Goal: Task Accomplishment & Management: Complete application form

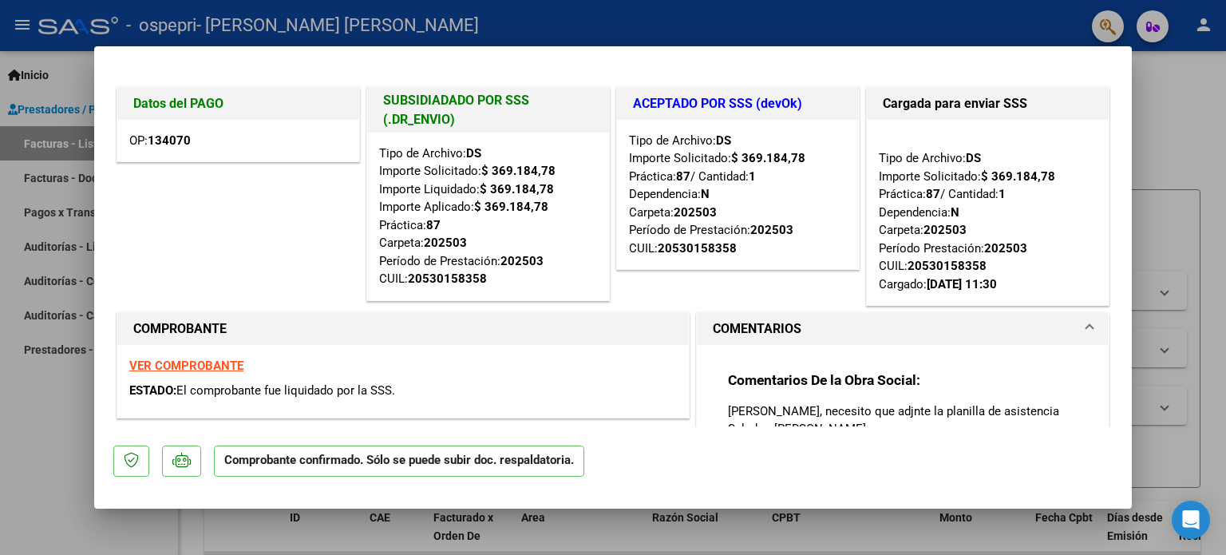
click at [36, 413] on div at bounding box center [613, 277] width 1226 height 555
type input "$ 0,00"
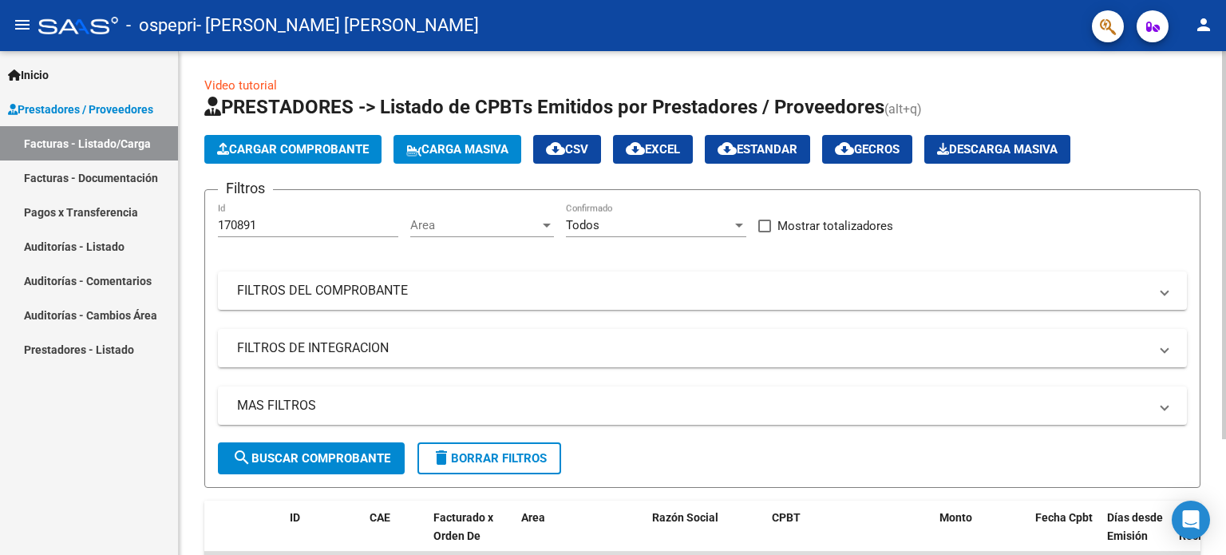
click at [1193, 149] on div "Cargar Comprobante Carga Masiva cloud_download CSV cloud_download EXCEL cloud_d…" at bounding box center [702, 149] width 996 height 29
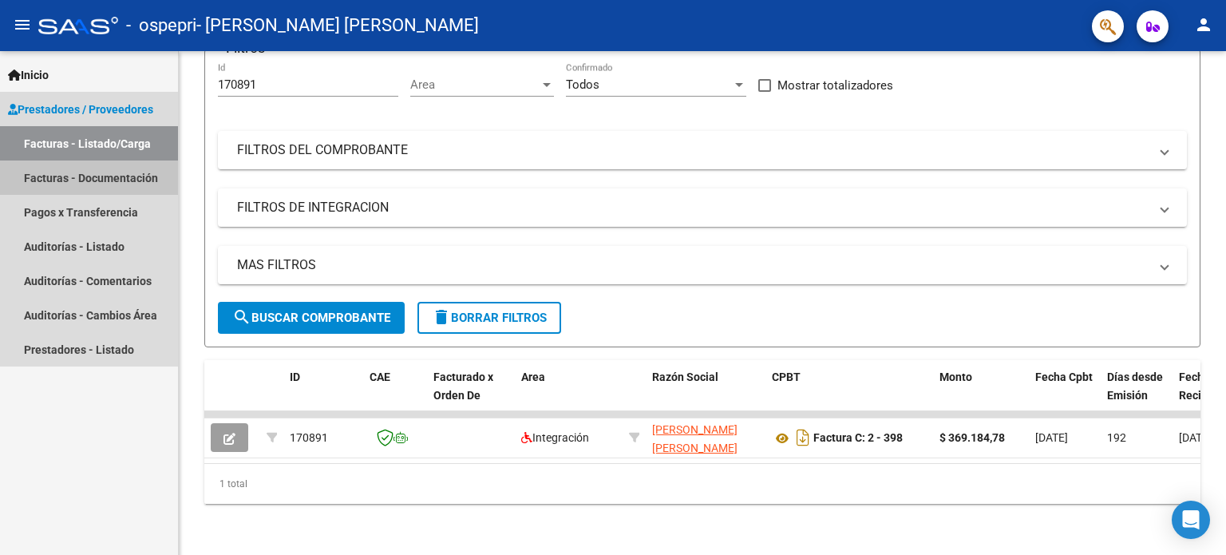
click at [77, 171] on link "Facturas - Documentación" at bounding box center [89, 177] width 178 height 34
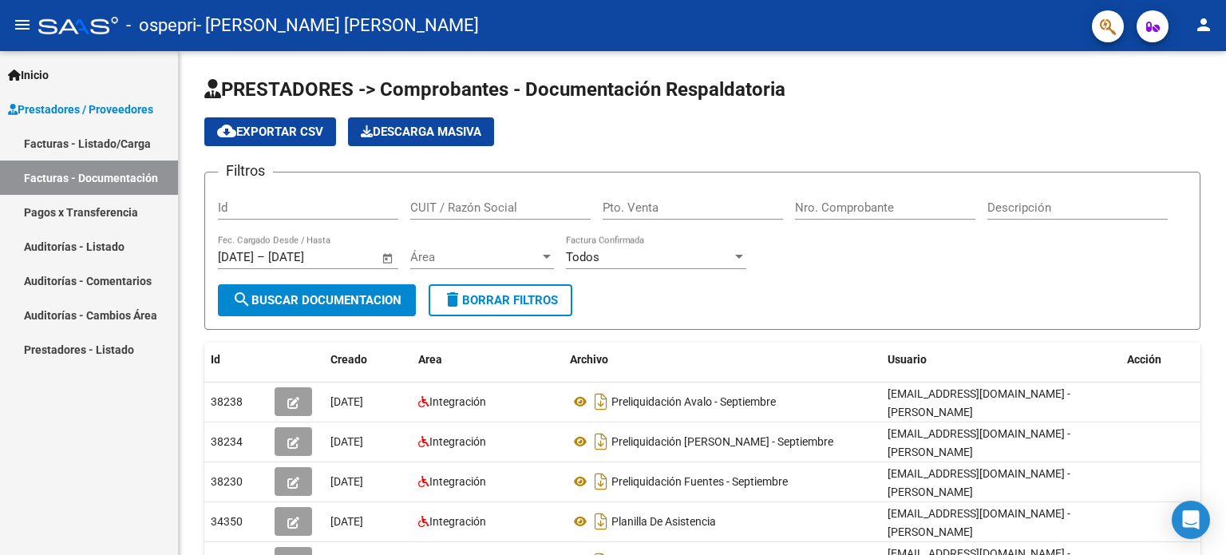
click at [64, 132] on link "Facturas - Listado/Carga" at bounding box center [89, 143] width 178 height 34
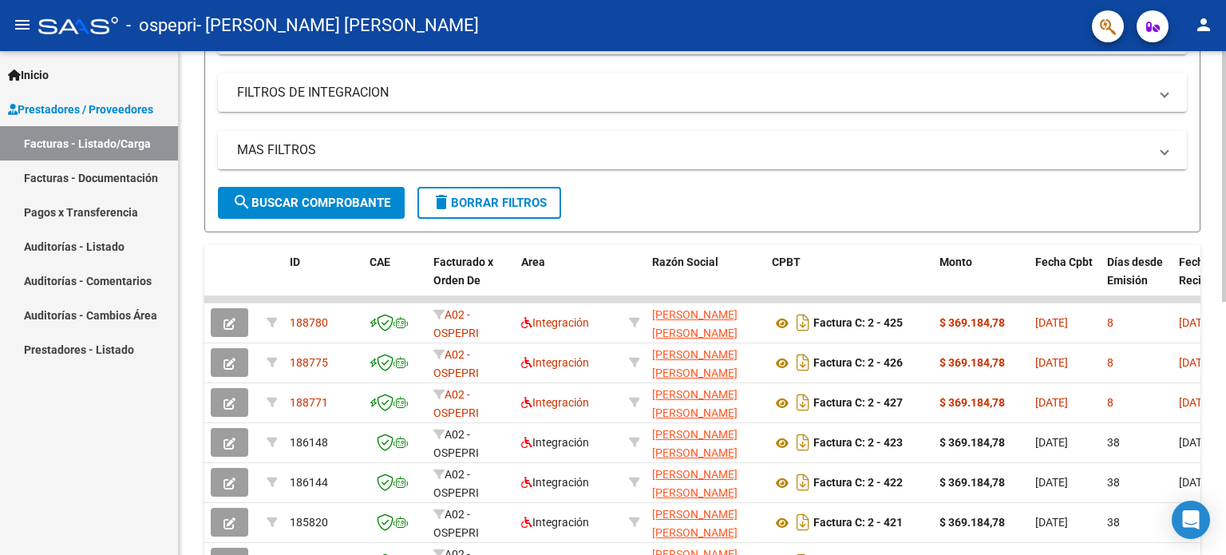
scroll to position [257, 0]
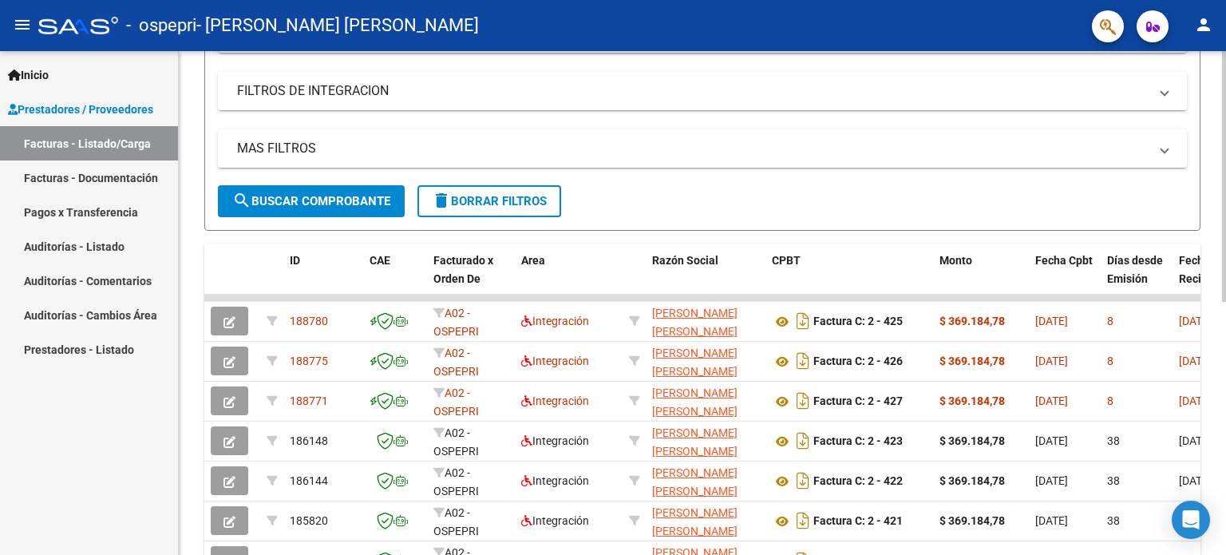
click at [1224, 204] on div at bounding box center [1224, 306] width 4 height 251
drag, startPoint x: 859, startPoint y: 293, endPoint x: 918, endPoint y: 283, distance: 59.8
click at [918, 283] on div "ID CAE Facturado x Orden De Area Razón Social CPBT Monto Fecha Cpbt Días desde …" at bounding box center [702, 494] width 996 height 503
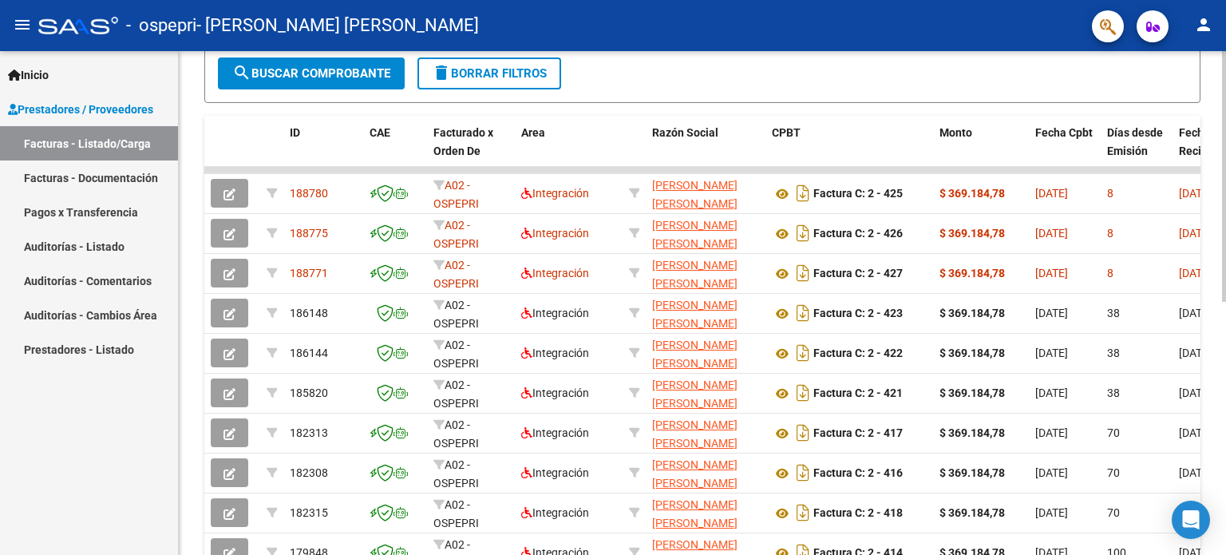
scroll to position [509, 0]
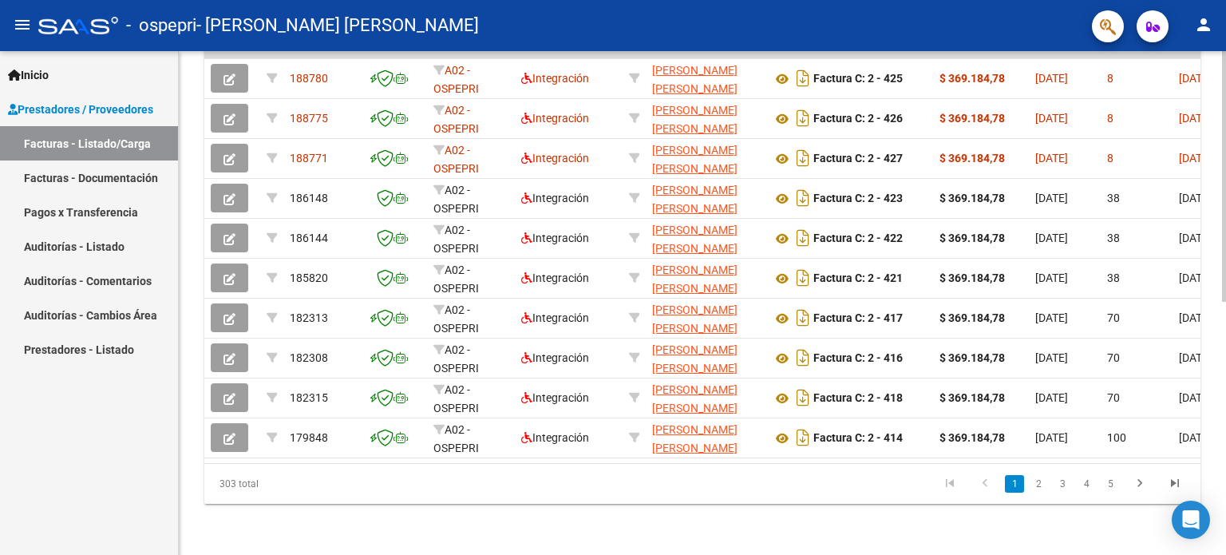
click at [1220, 527] on div "Video tutorial PRESTADORES -> Listado de CPBTs Emitidos por Prestadores / Prove…" at bounding box center [704, 52] width 1051 height 1003
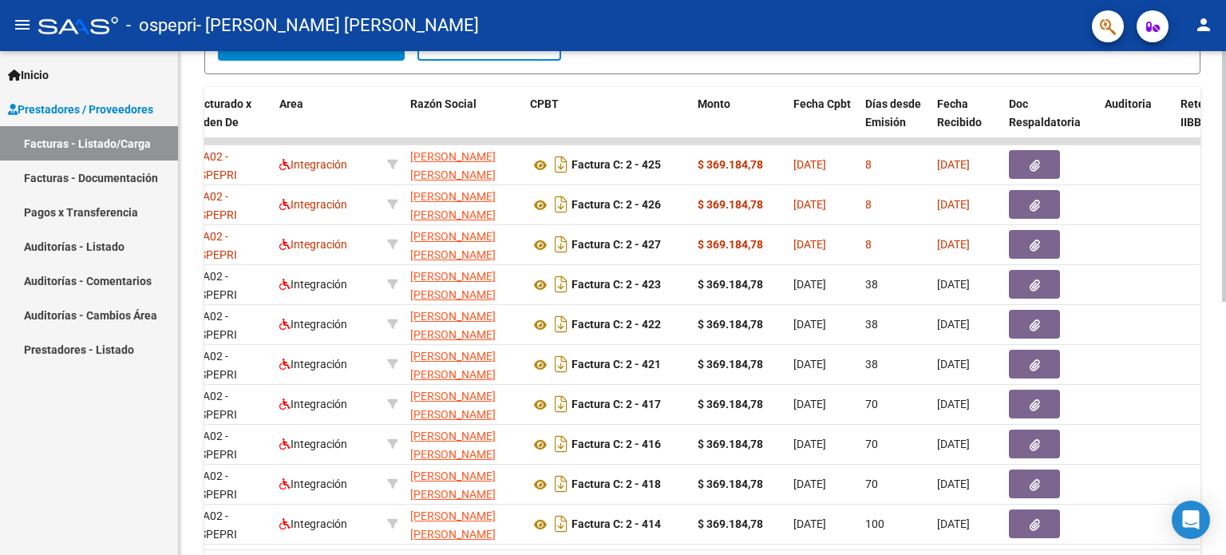
scroll to position [409, 0]
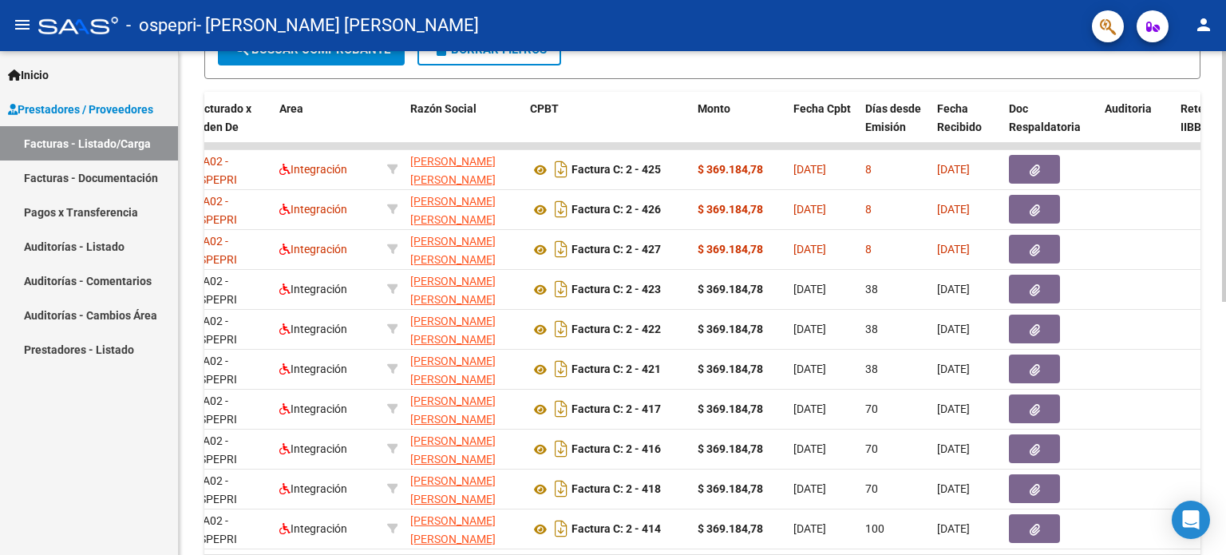
click at [1224, 299] on div at bounding box center [1224, 384] width 4 height 250
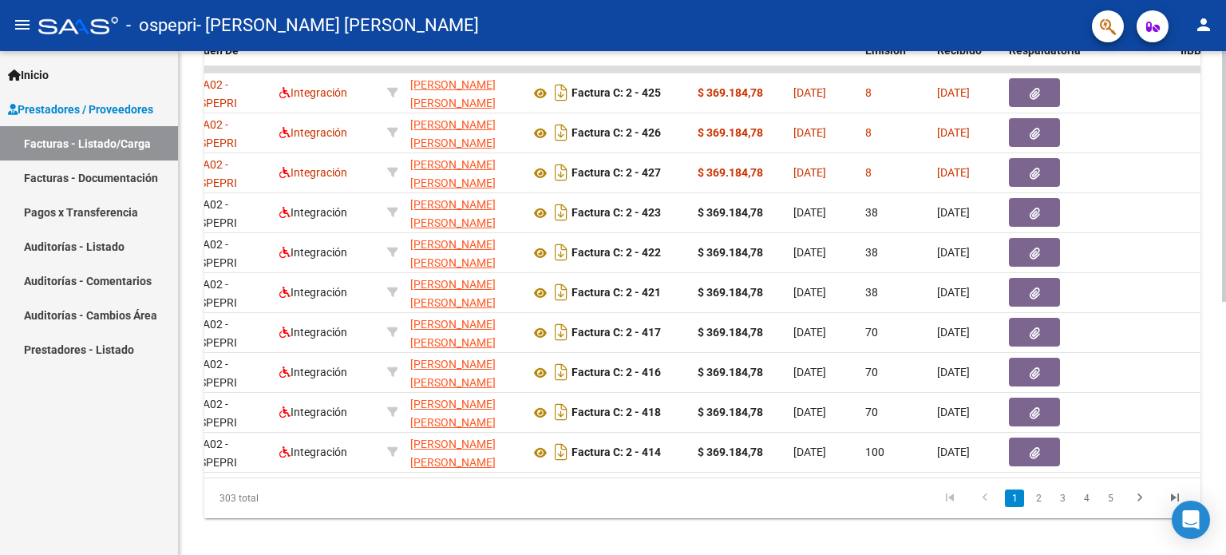
scroll to position [509, 0]
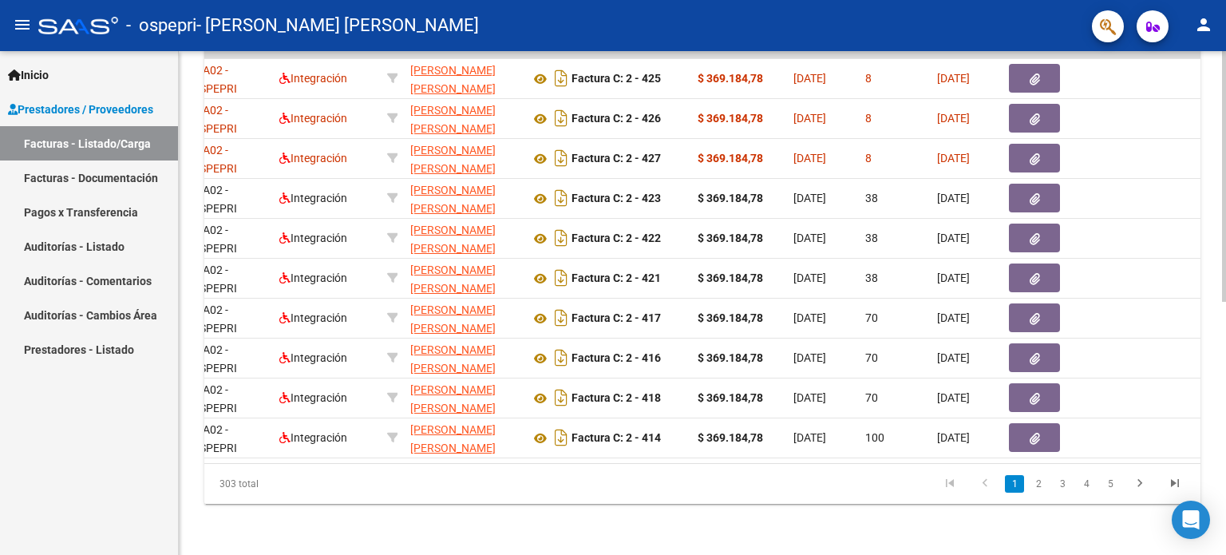
click at [1225, 541] on div at bounding box center [1224, 429] width 4 height 251
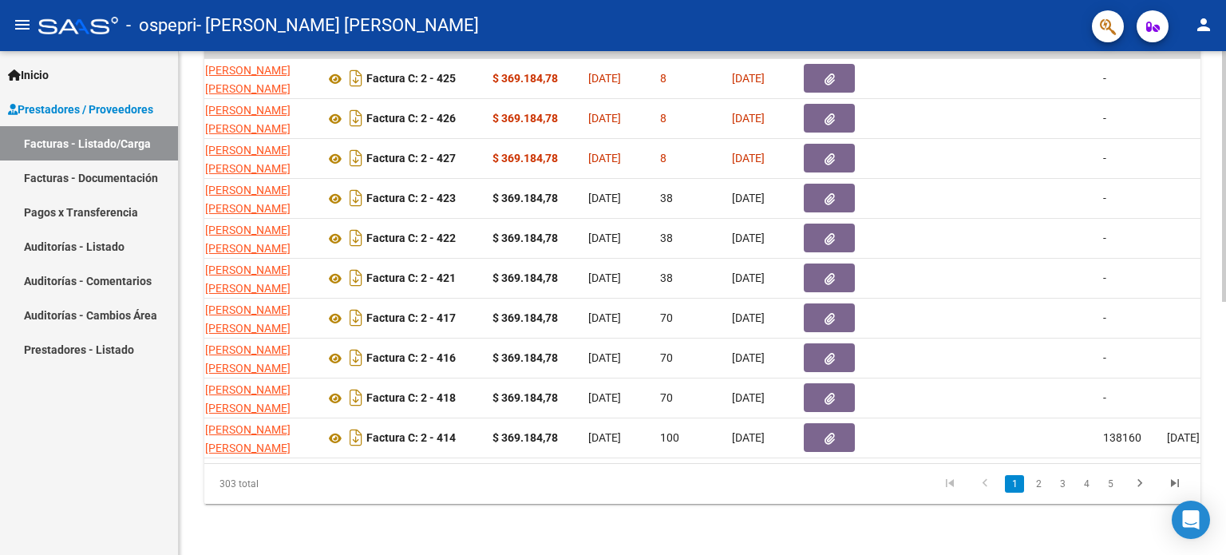
scroll to position [0, 495]
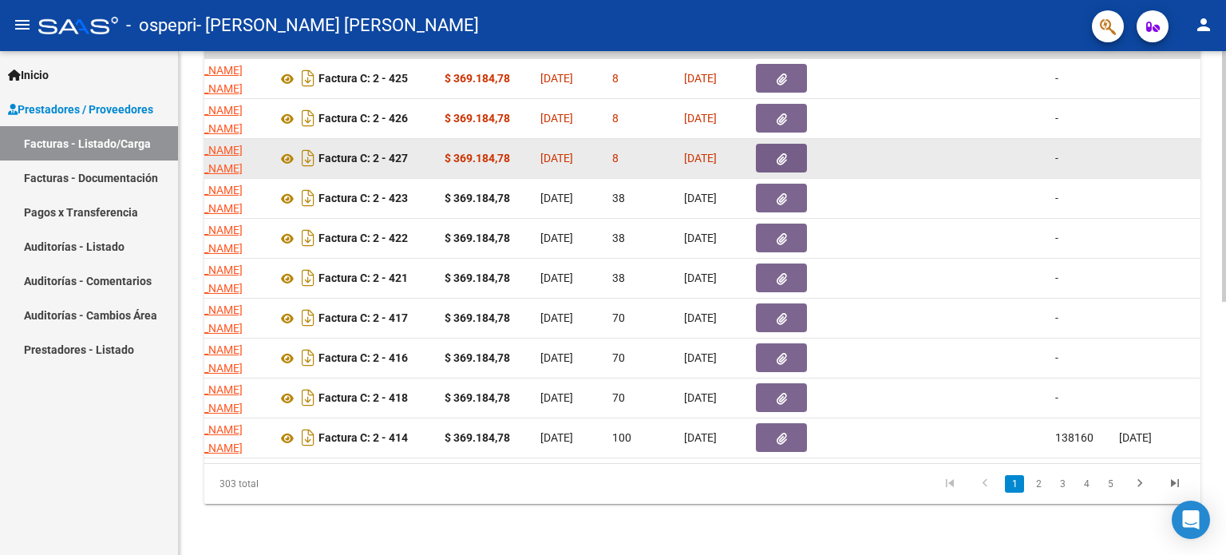
click at [784, 153] on icon "button" at bounding box center [782, 159] width 10 height 12
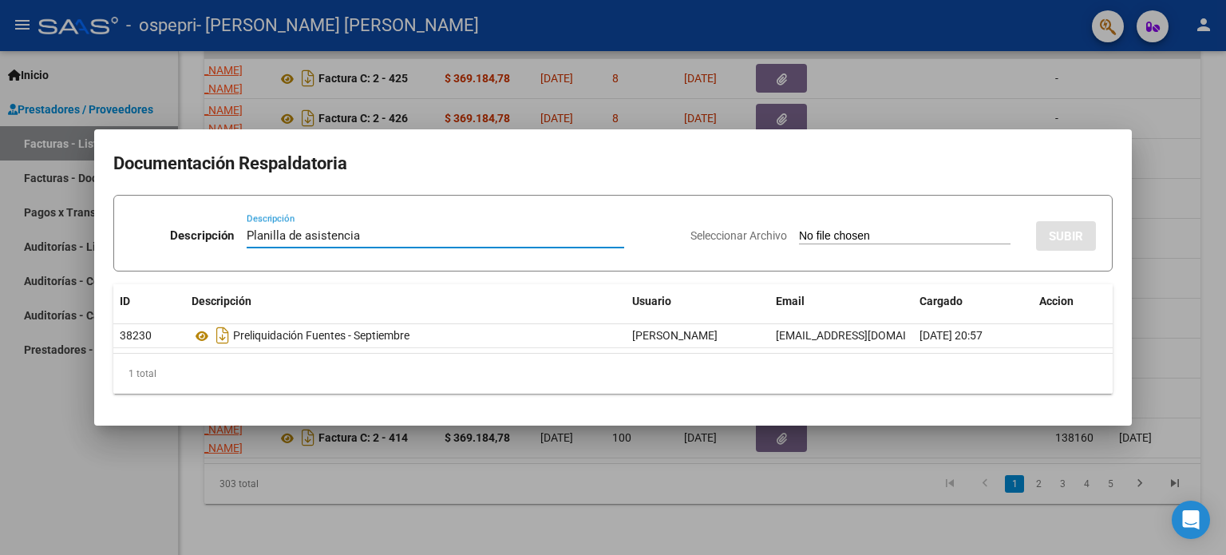
type input "Planilla de asistencia"
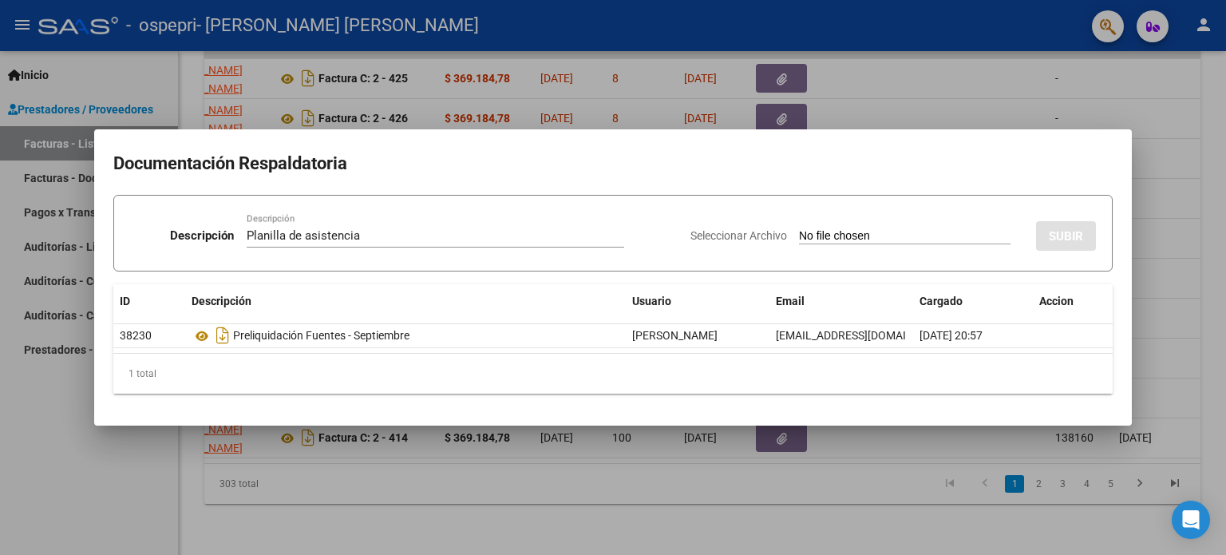
click at [846, 240] on input "Seleccionar Archivo" at bounding box center [905, 236] width 212 height 15
type input "C:\fakepath\Planilla de asistencia Fuentes - sept.pdf"
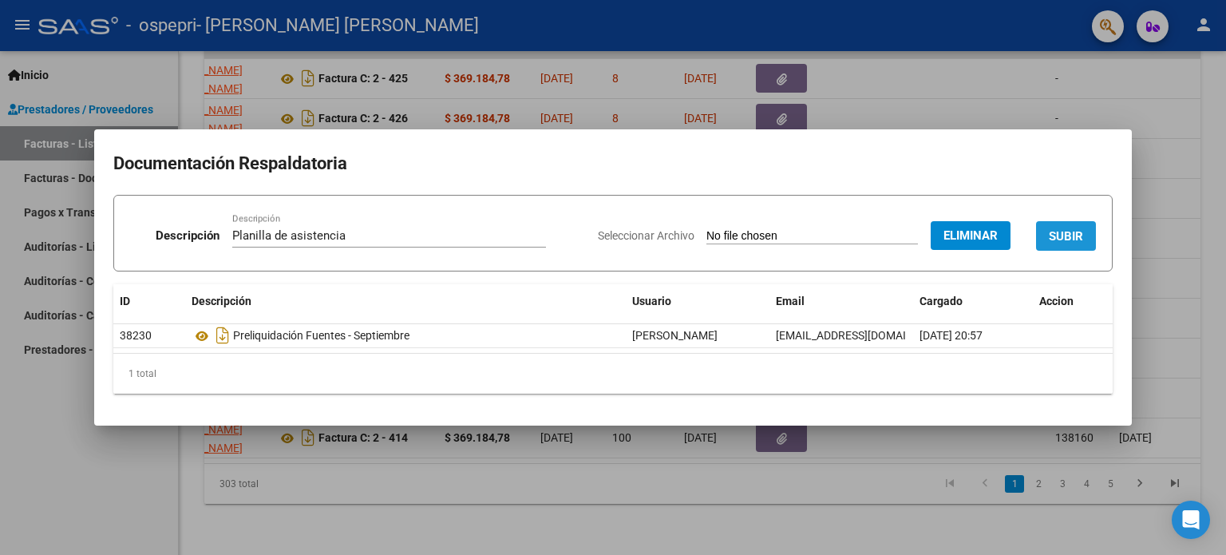
click at [1070, 230] on span "SUBIR" at bounding box center [1066, 236] width 34 height 14
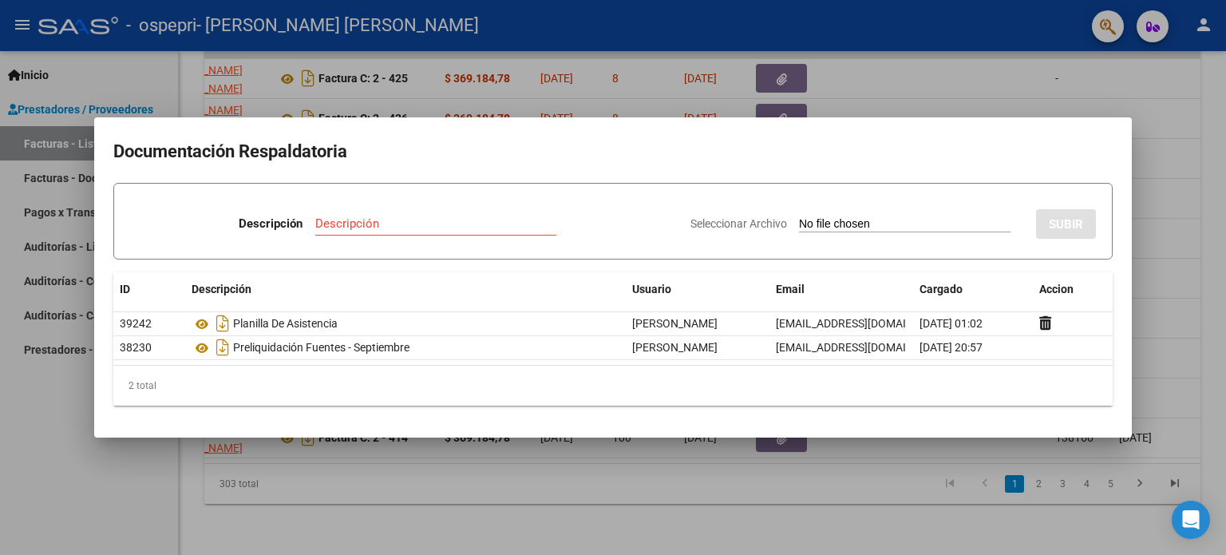
click at [111, 513] on div at bounding box center [613, 277] width 1226 height 555
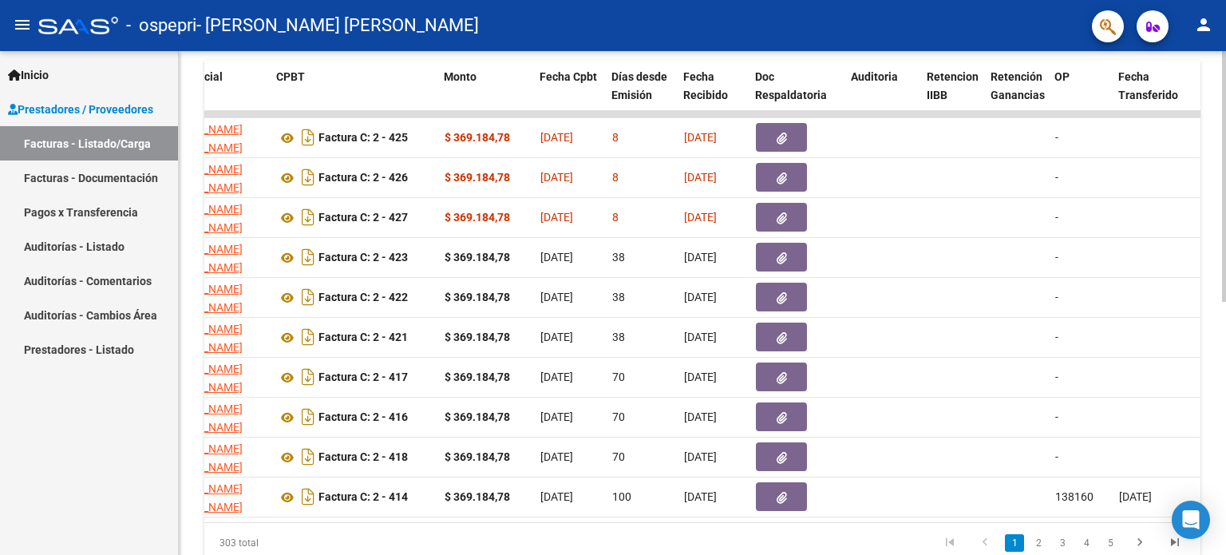
click at [1224, 351] on div at bounding box center [1224, 400] width 4 height 250
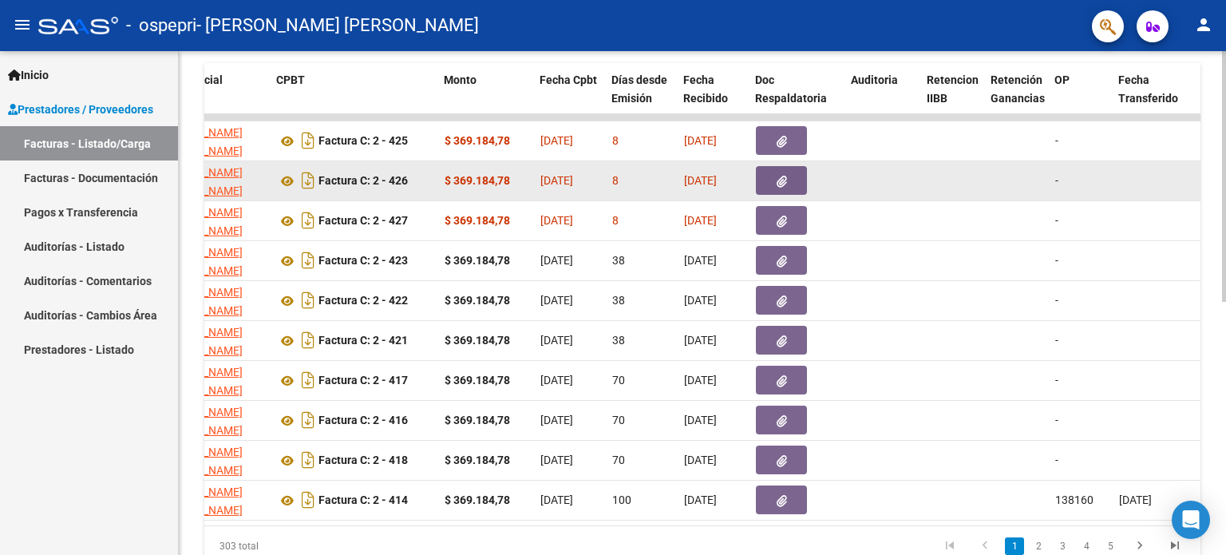
click at [773, 175] on button "button" at bounding box center [781, 180] width 51 height 29
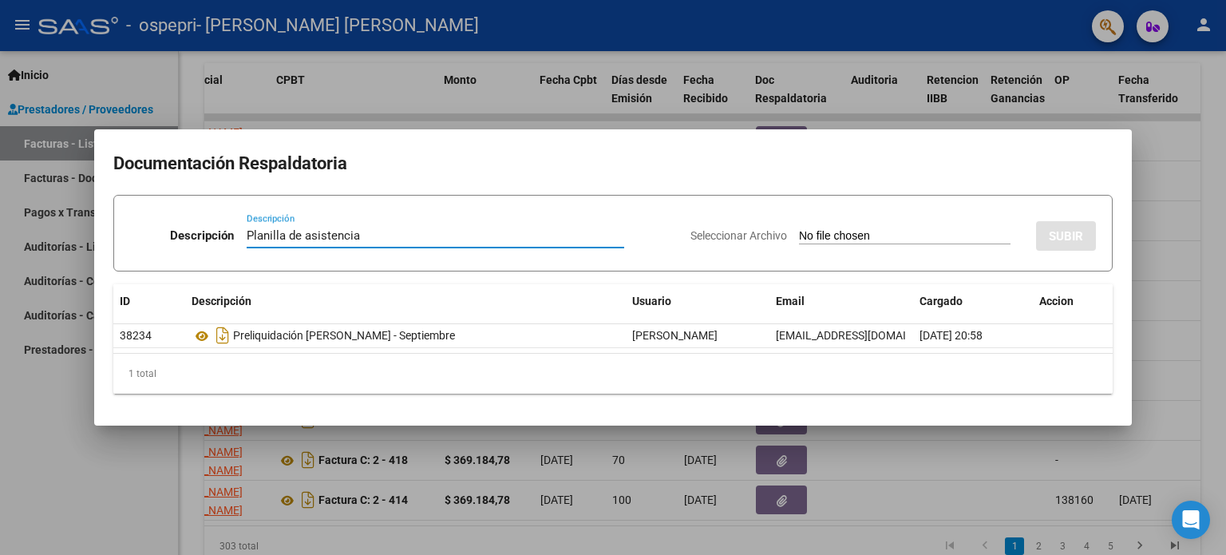
type input "Planilla de asistencia"
click at [872, 237] on input "Seleccionar Archivo" at bounding box center [905, 236] width 212 height 15
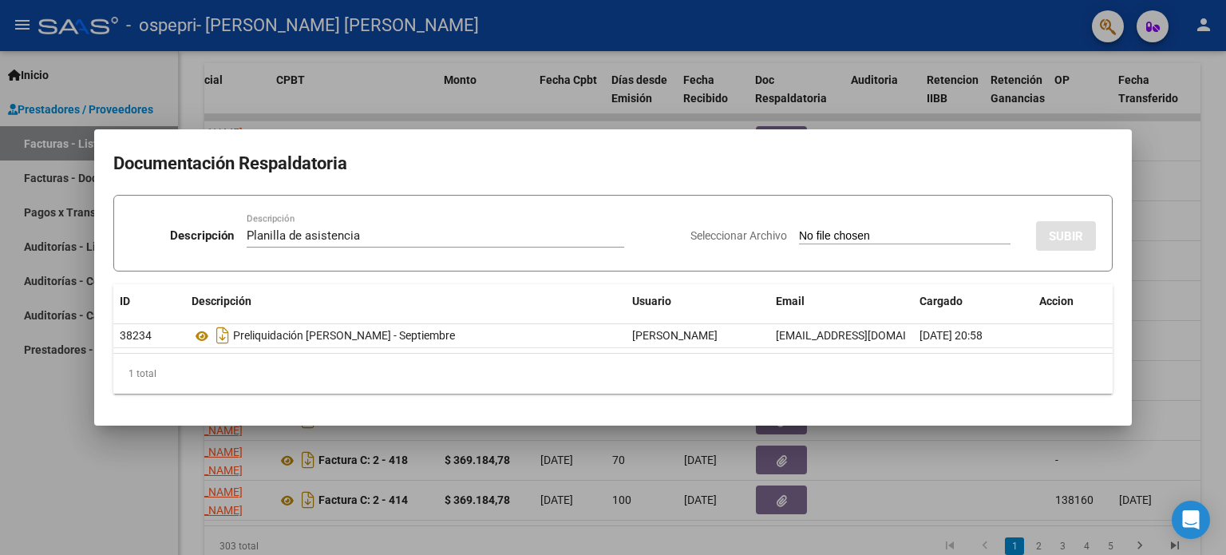
type input "C:\fakepath\Planilla de asistencia [PERSON_NAME] - sept.pdf"
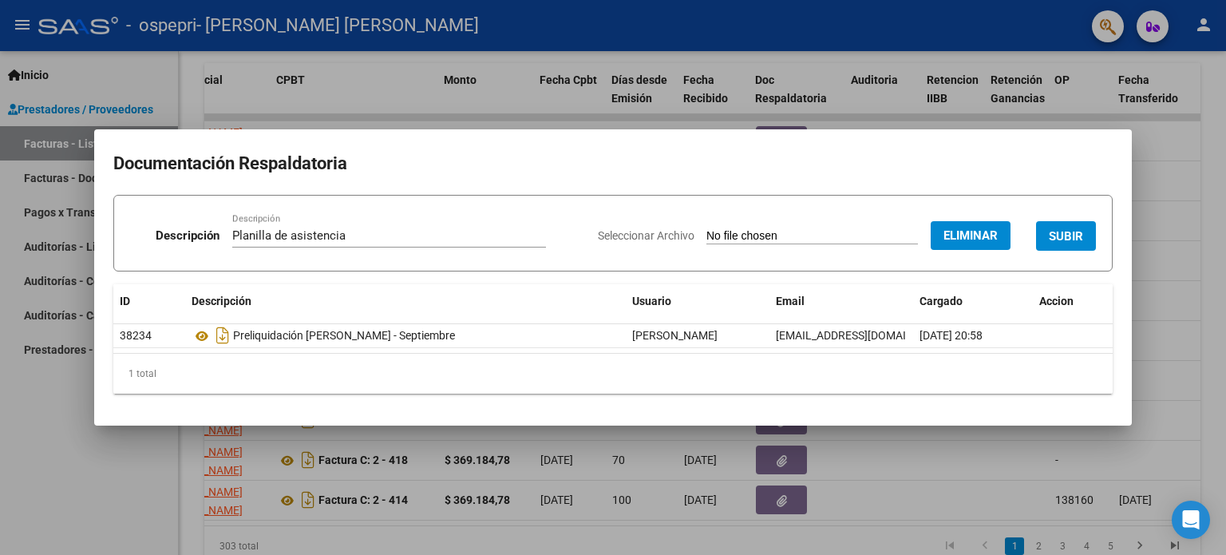
click at [1062, 239] on span "SUBIR" at bounding box center [1066, 236] width 34 height 14
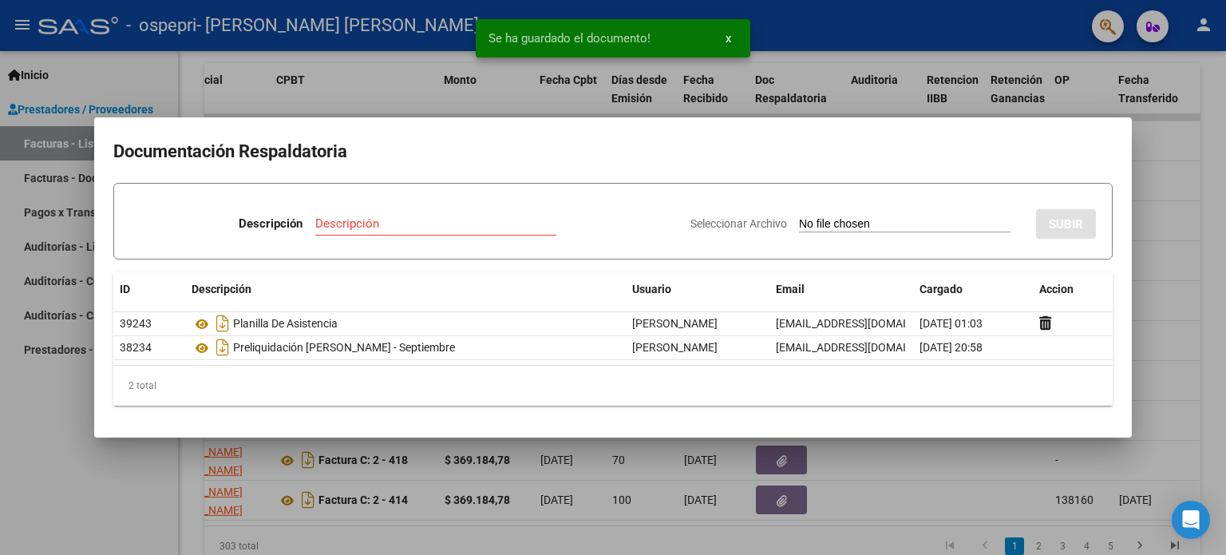
click at [34, 437] on div at bounding box center [613, 277] width 1226 height 555
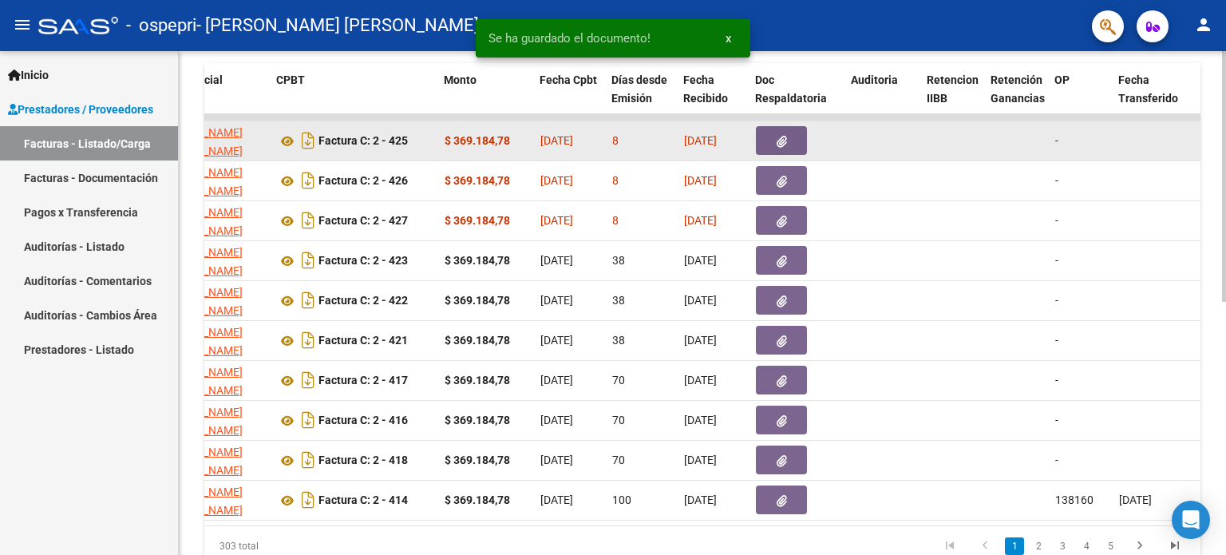
click at [774, 140] on button "button" at bounding box center [781, 140] width 51 height 29
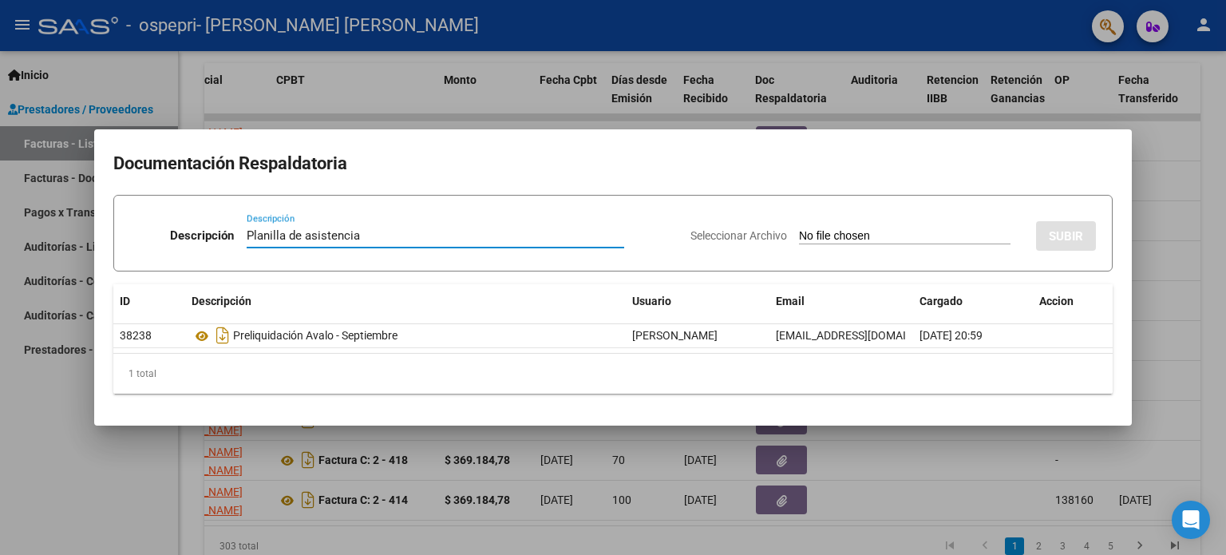
type input "Planilla de asistencia"
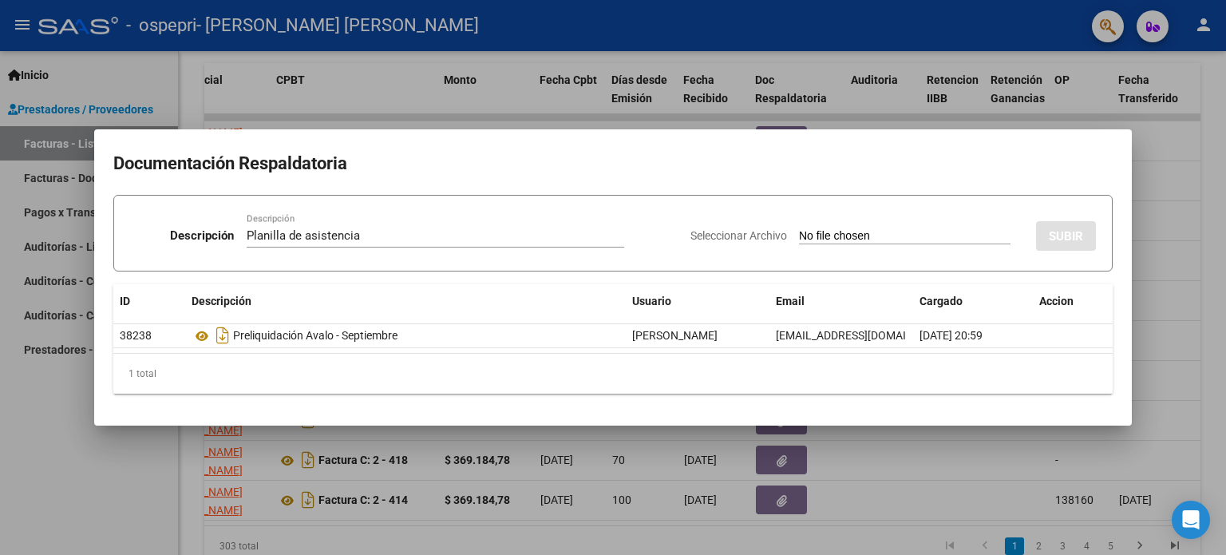
click at [859, 239] on input "Seleccionar Archivo" at bounding box center [905, 236] width 212 height 15
type input "C:\fakepath\Planilla de asistencia Avalo - septiembre.pdf"
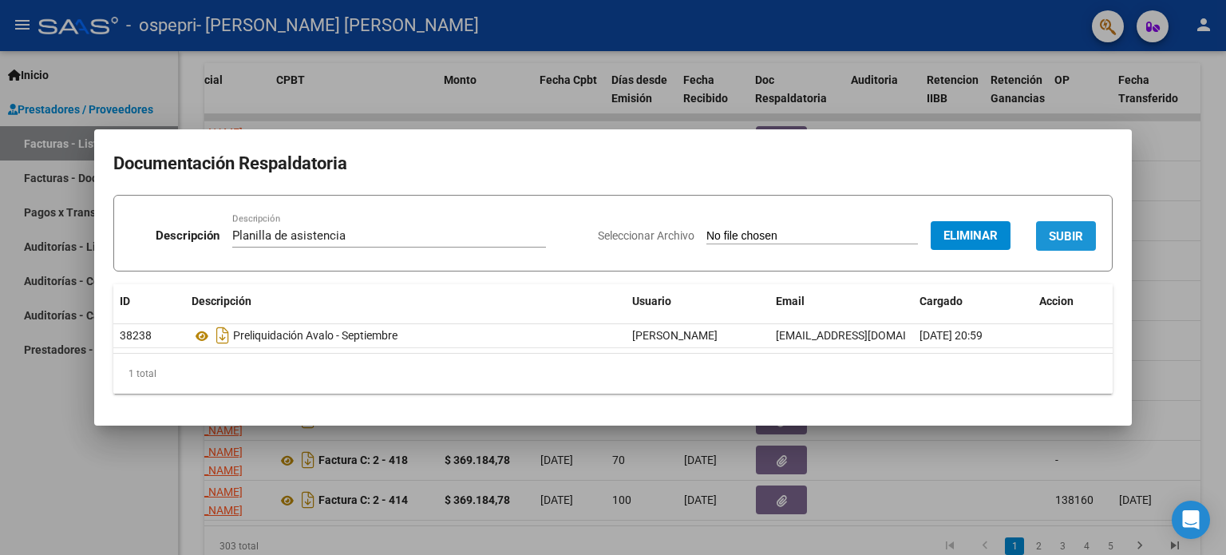
click at [1066, 233] on span "SUBIR" at bounding box center [1066, 236] width 34 height 14
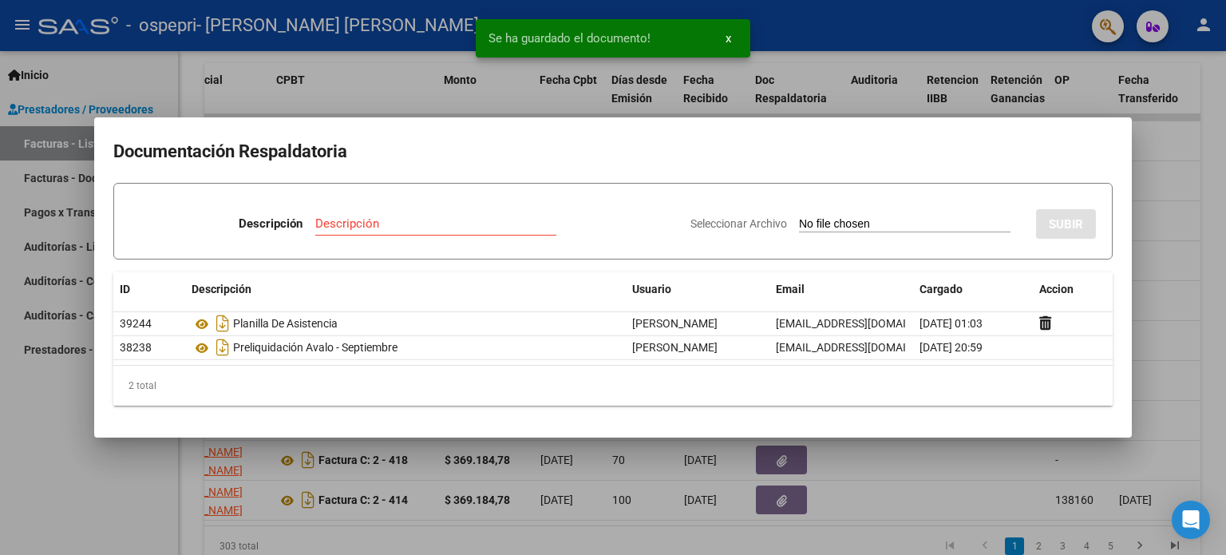
click at [57, 453] on div at bounding box center [613, 277] width 1226 height 555
